Goal: Information Seeking & Learning: Check status

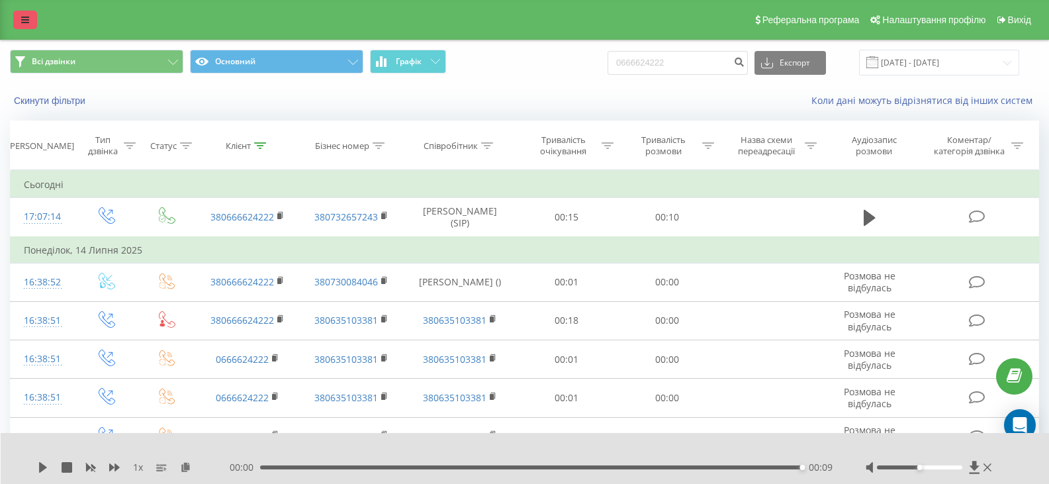
click at [23, 16] on icon at bounding box center [25, 19] width 8 height 9
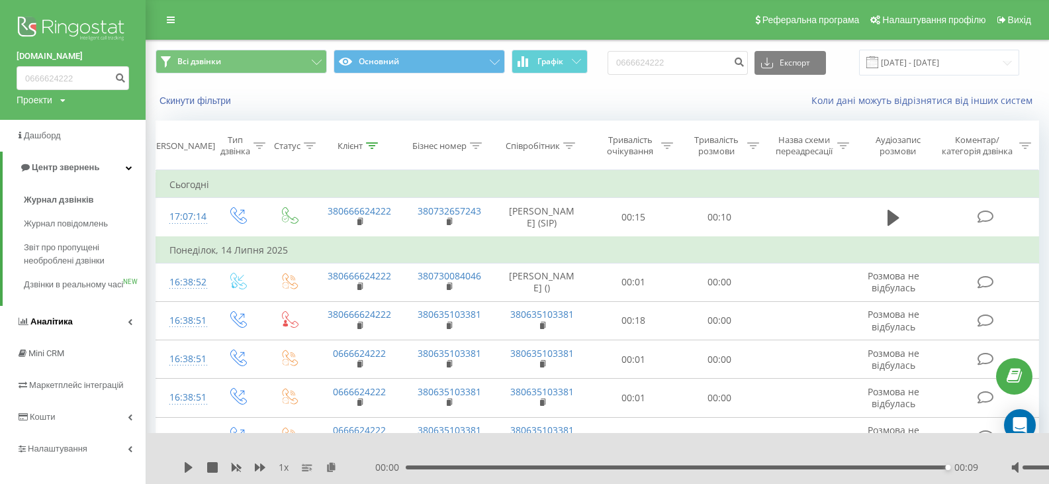
click at [67, 326] on link "Аналiтика" at bounding box center [73, 322] width 146 height 32
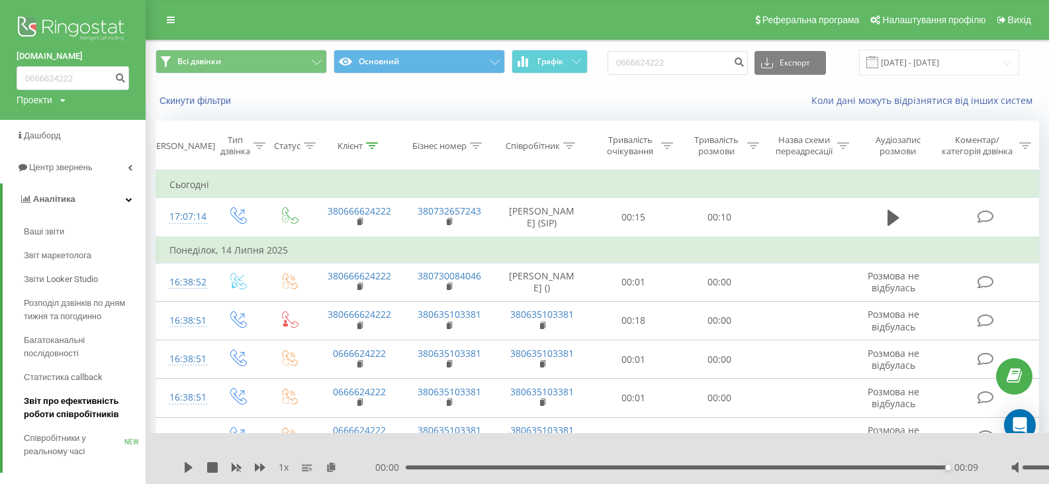
click at [92, 415] on span "Звіт про ефективність роботи співробітників" at bounding box center [81, 407] width 115 height 26
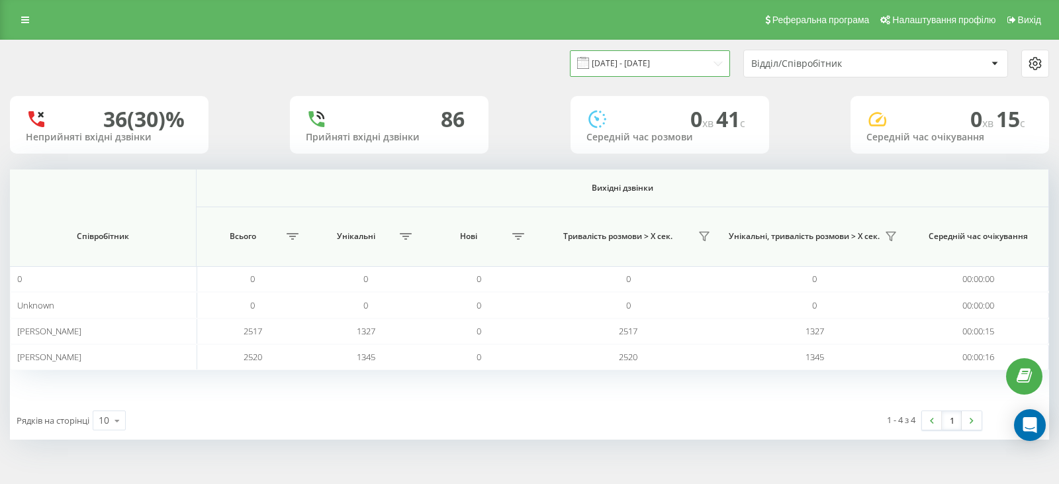
click at [672, 65] on input "19.08.2025 - 19.09.2025" at bounding box center [650, 63] width 160 height 26
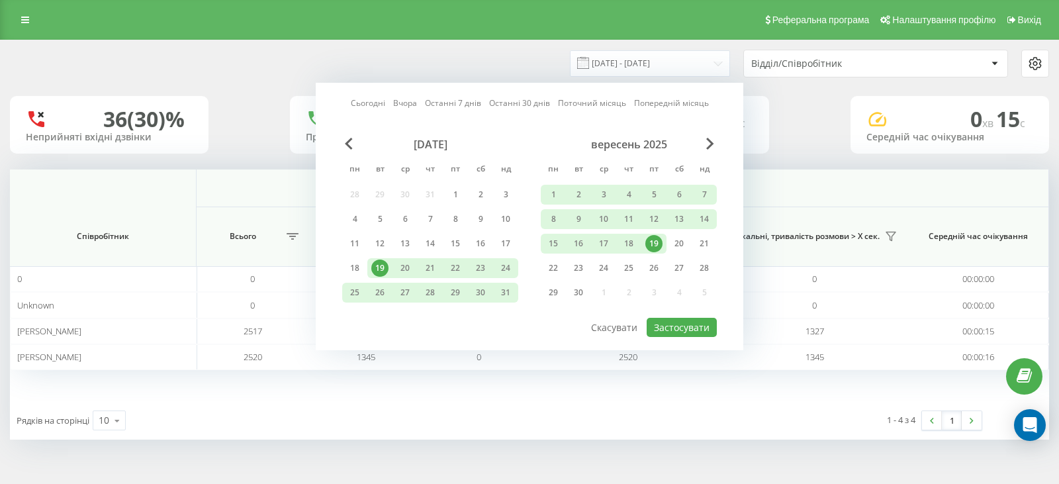
click at [652, 253] on div "19" at bounding box center [653, 244] width 25 height 20
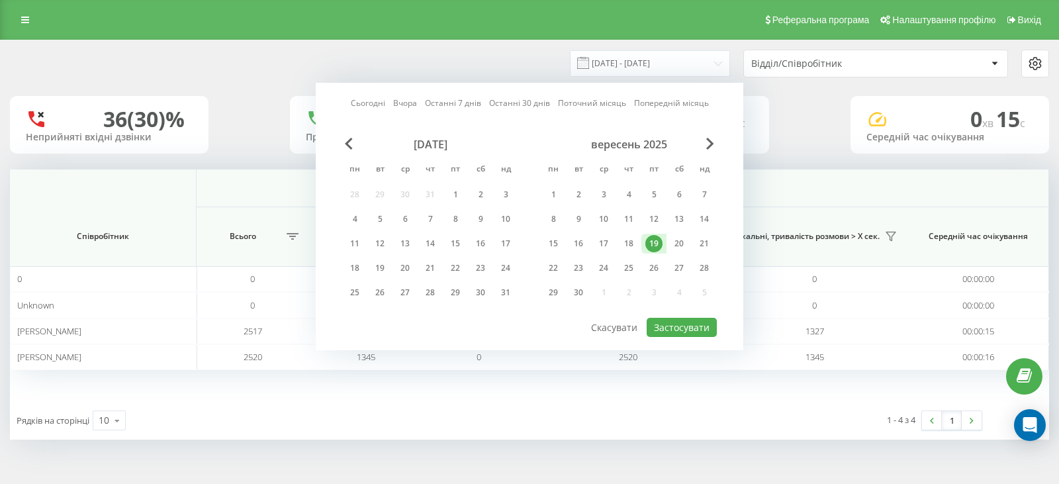
click at [687, 337] on div "Сьогодні Вчора Останні 7 днів Останні 30 днів Поточний місяць Попередній місяць…" at bounding box center [529, 216] width 427 height 267
click at [687, 335] on button "Застосувати" at bounding box center [681, 327] width 70 height 19
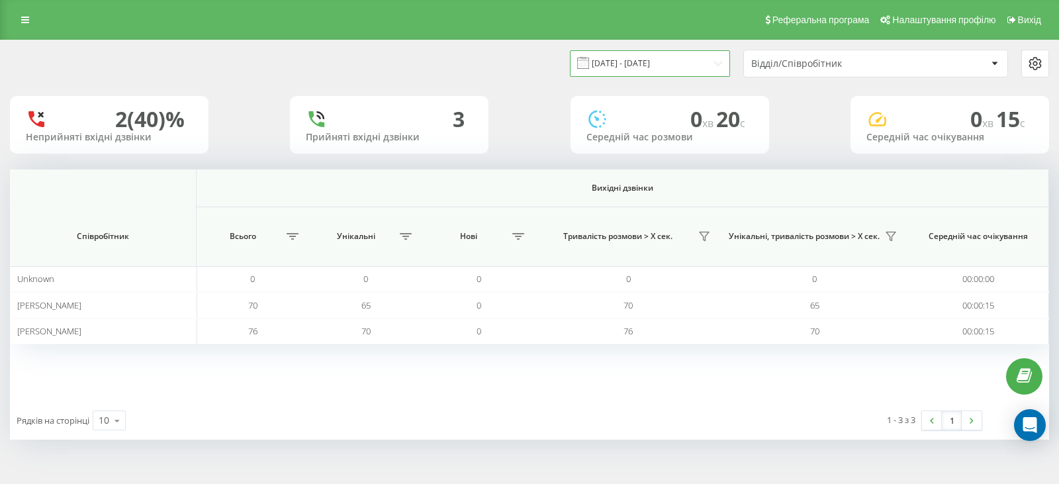
click at [632, 64] on input "19.09.2025 - 19.09.2025" at bounding box center [650, 63] width 160 height 26
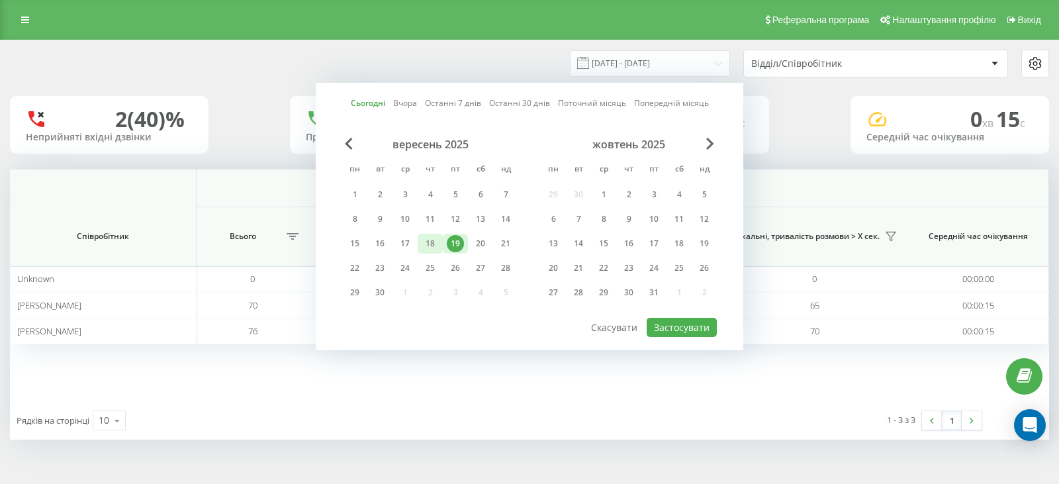
click at [431, 239] on div "18" at bounding box center [429, 243] width 17 height 17
click at [670, 328] on button "Застосувати" at bounding box center [681, 327] width 70 height 19
type input "18.09.2025 - 18.09.2025"
